Goal: Task Accomplishment & Management: Use online tool/utility

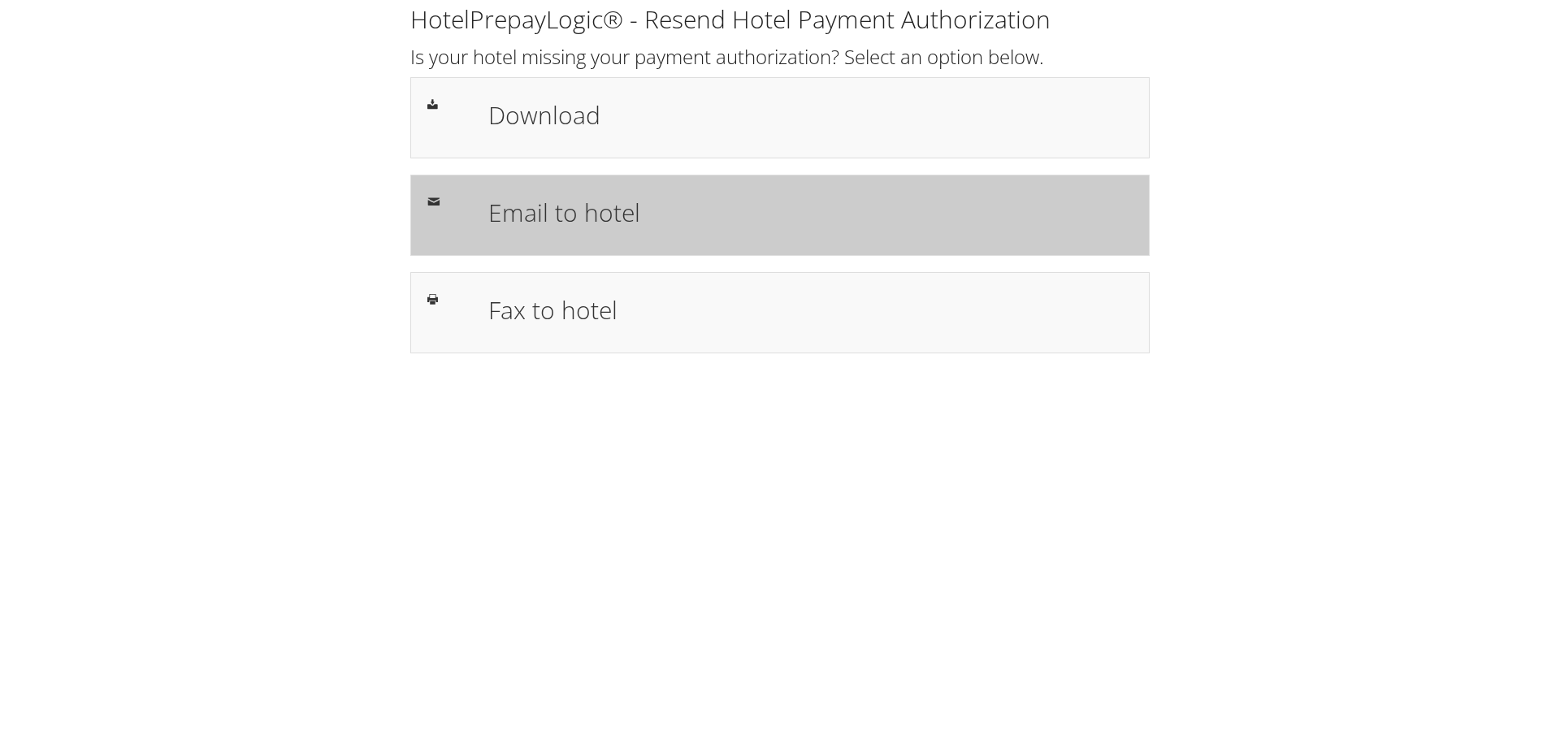
click at [587, 226] on h1 "Email to hotel" at bounding box center [810, 212] width 644 height 37
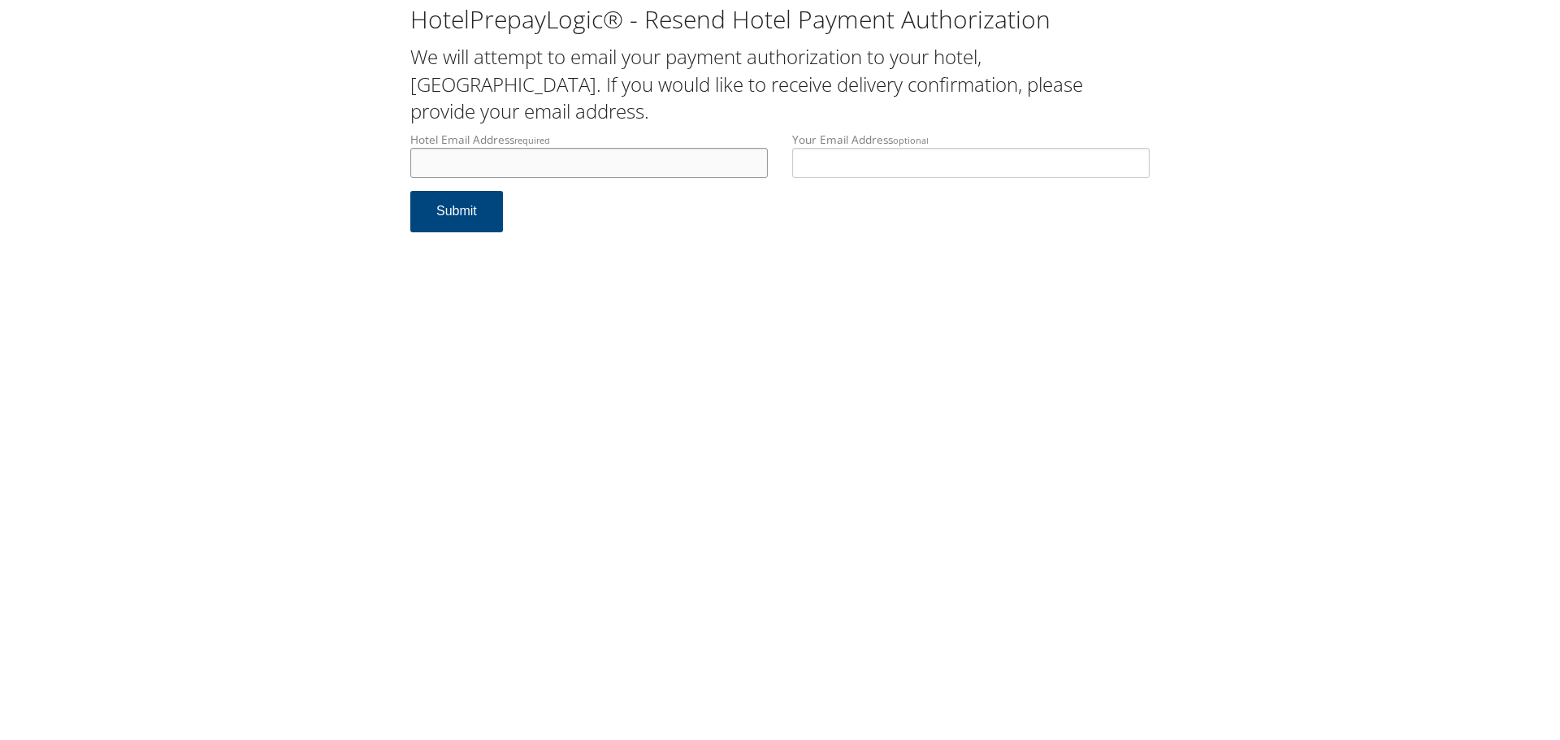
click at [530, 169] on input "Hotel Email Address required" at bounding box center [589, 163] width 358 height 30
click at [976, 168] on input "Your Email Address optional" at bounding box center [971, 163] width 358 height 30
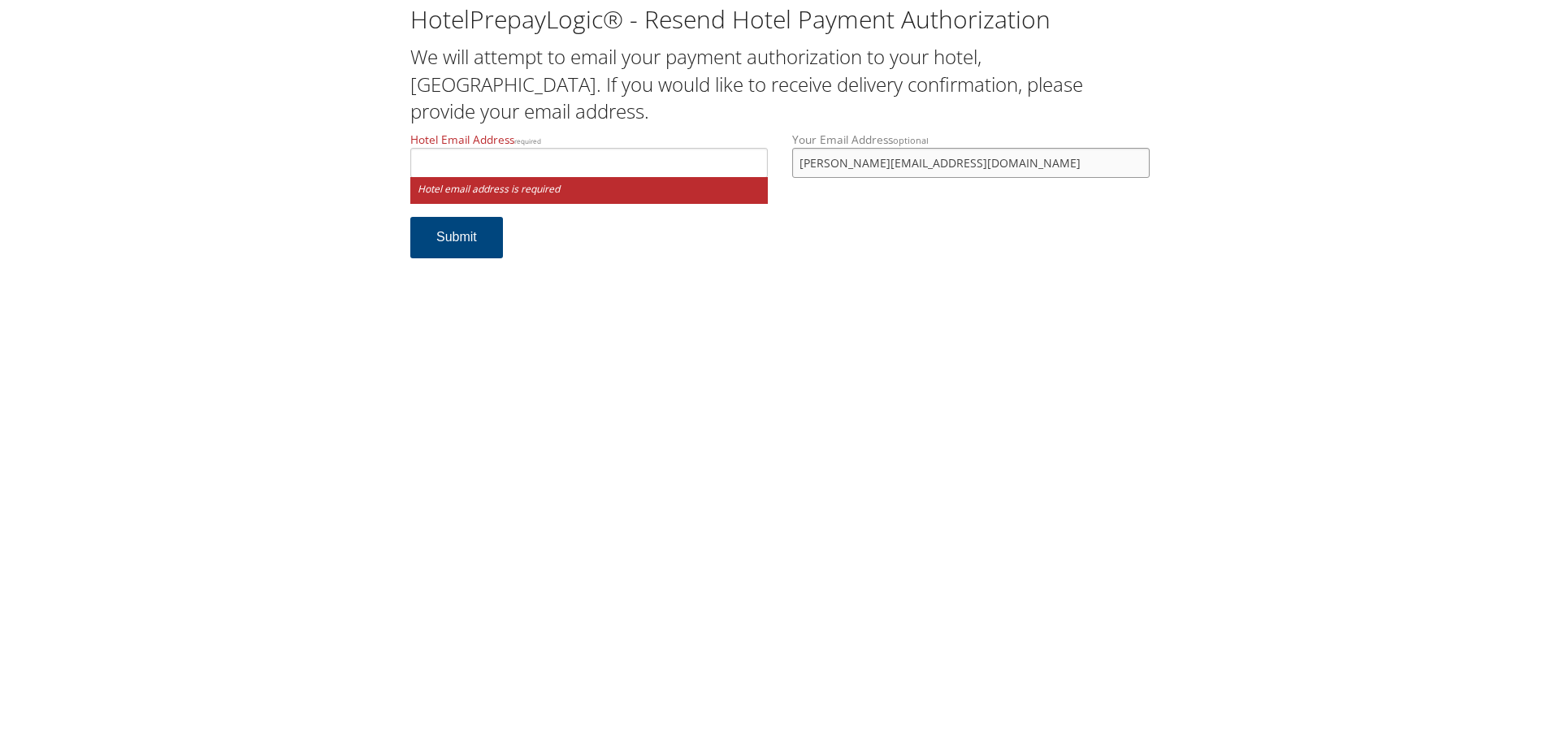
type input "tania.staneva@weatherbyhealthcare.com"
click at [709, 159] on input "Hotel Email Address required" at bounding box center [589, 163] width 358 height 30
click at [543, 159] on input "Hotel Email Address required" at bounding box center [589, 163] width 358 height 30
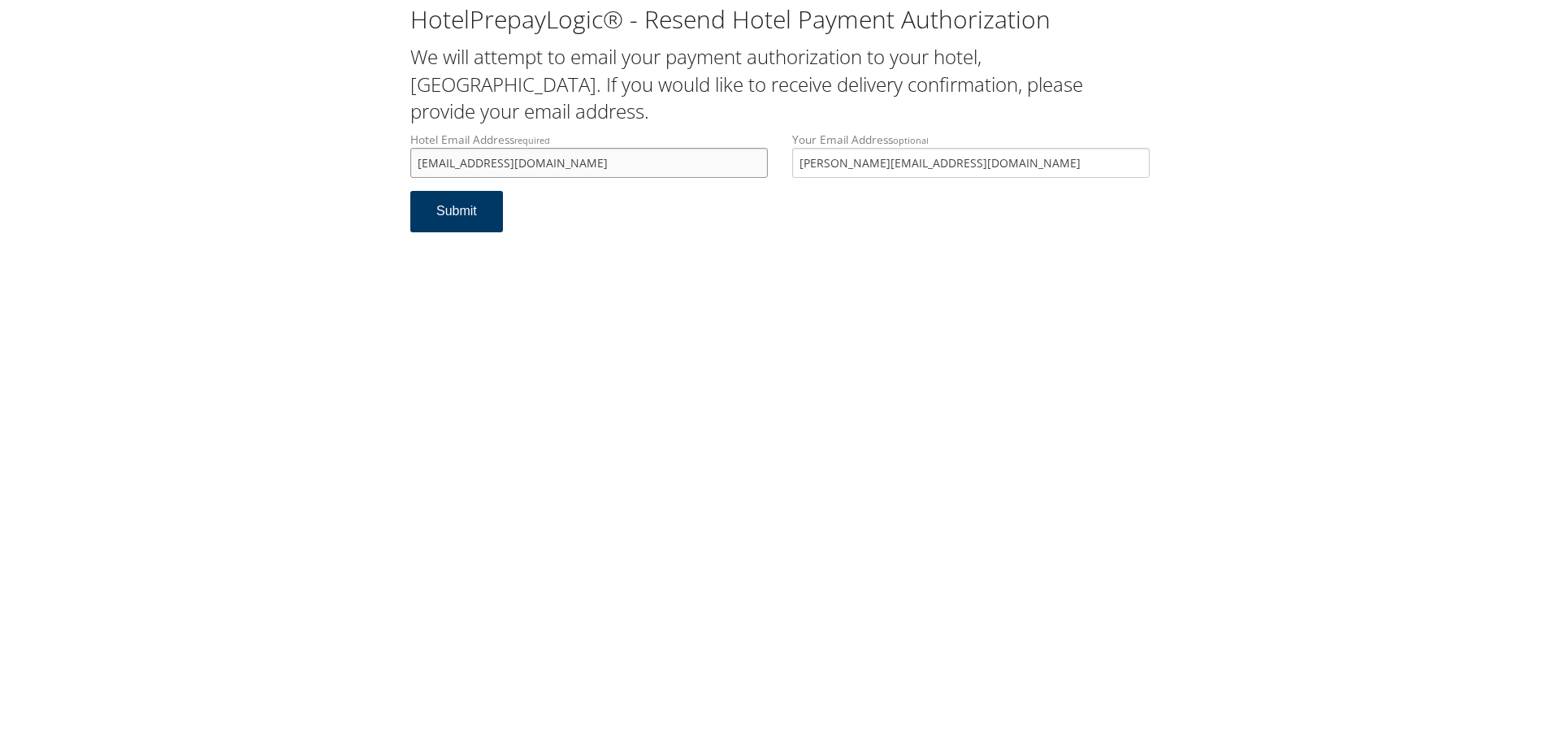
type input "hwchristiansburg@gmail.com"
click at [440, 196] on button "Submit" at bounding box center [456, 211] width 93 height 41
